Goal: Task Accomplishment & Management: Use online tool/utility

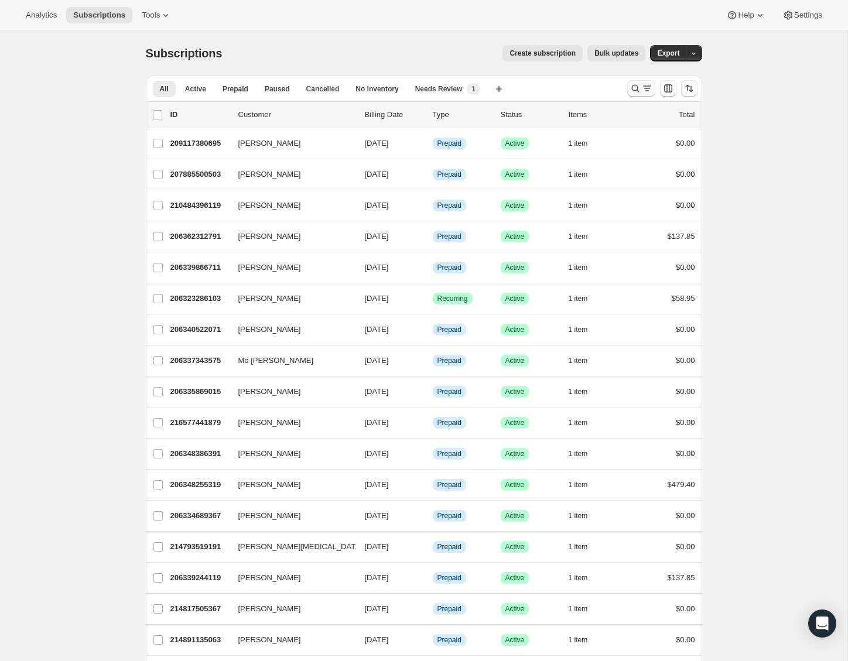
click at [643, 84] on icon "Search and filter results" at bounding box center [647, 89] width 12 height 12
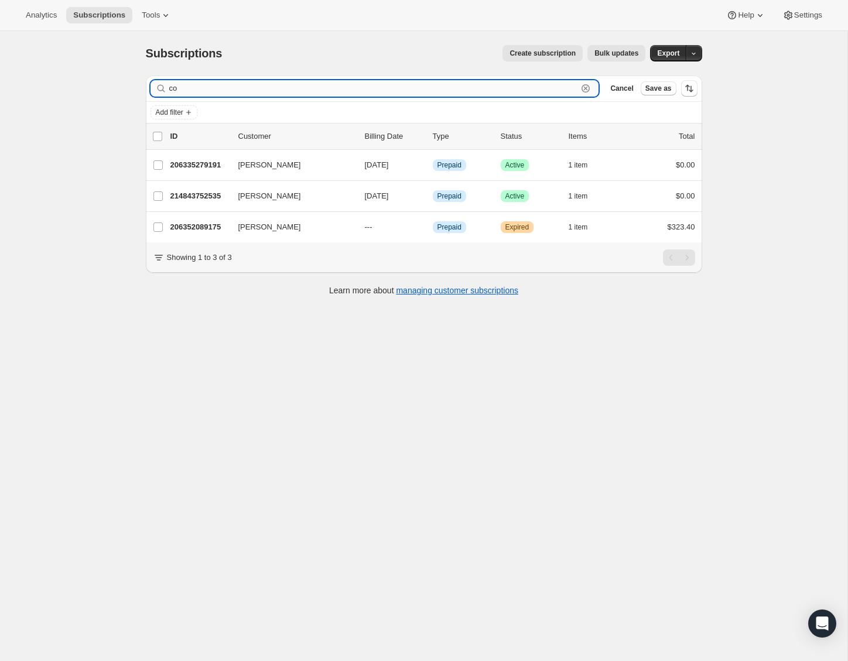
type input "c"
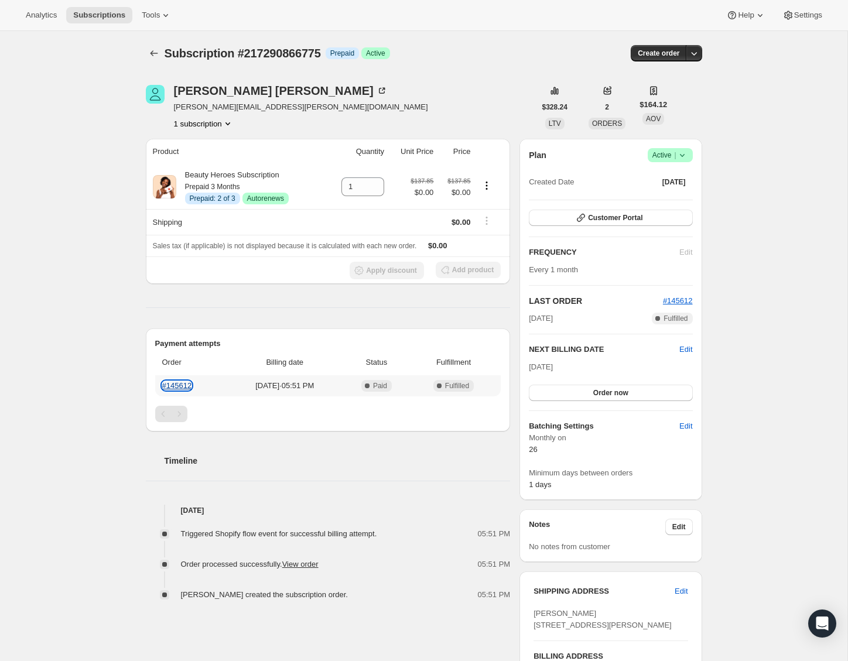
click at [176, 384] on link "#145612" at bounding box center [177, 385] width 30 height 9
click at [650, 393] on button "Order now" at bounding box center [610, 393] width 163 height 16
click at [647, 393] on button "Click to confirm" at bounding box center [610, 393] width 163 height 16
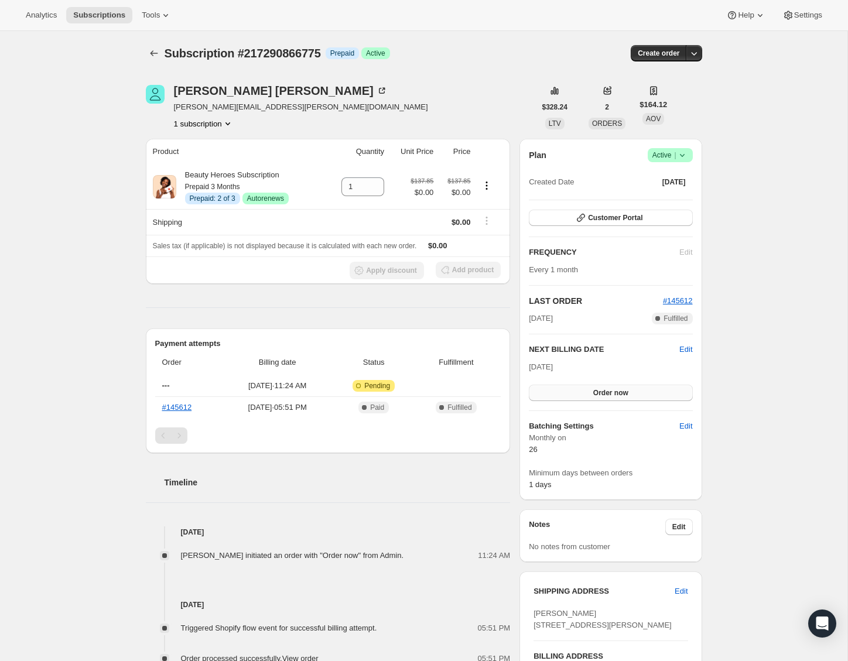
click at [583, 391] on button "Order now" at bounding box center [610, 393] width 163 height 16
click at [286, 384] on span "Oct 10, 2025 · 11:24 AM" at bounding box center [277, 386] width 103 height 12
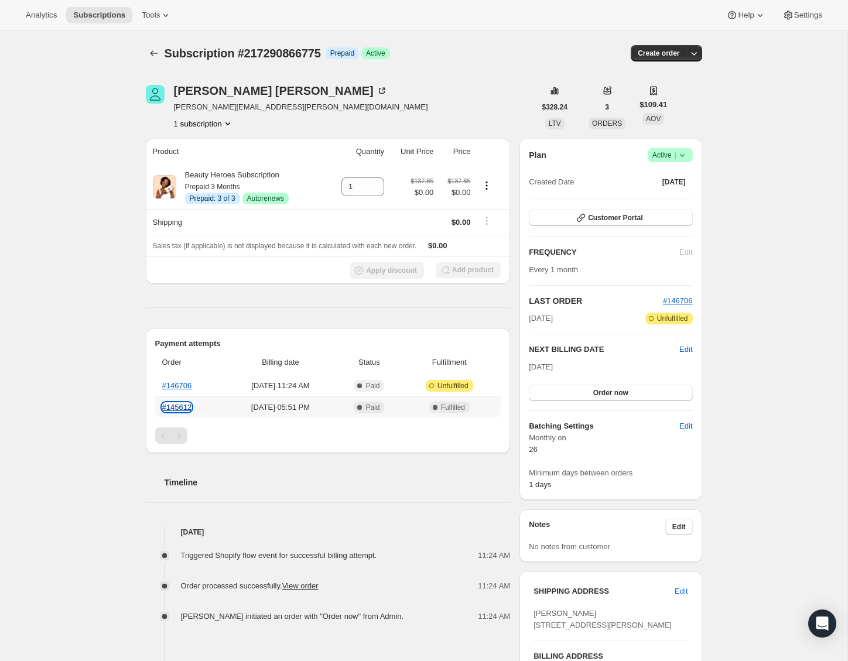
click at [176, 403] on link "#145612" at bounding box center [177, 407] width 30 height 9
